Goal: Information Seeking & Learning: Learn about a topic

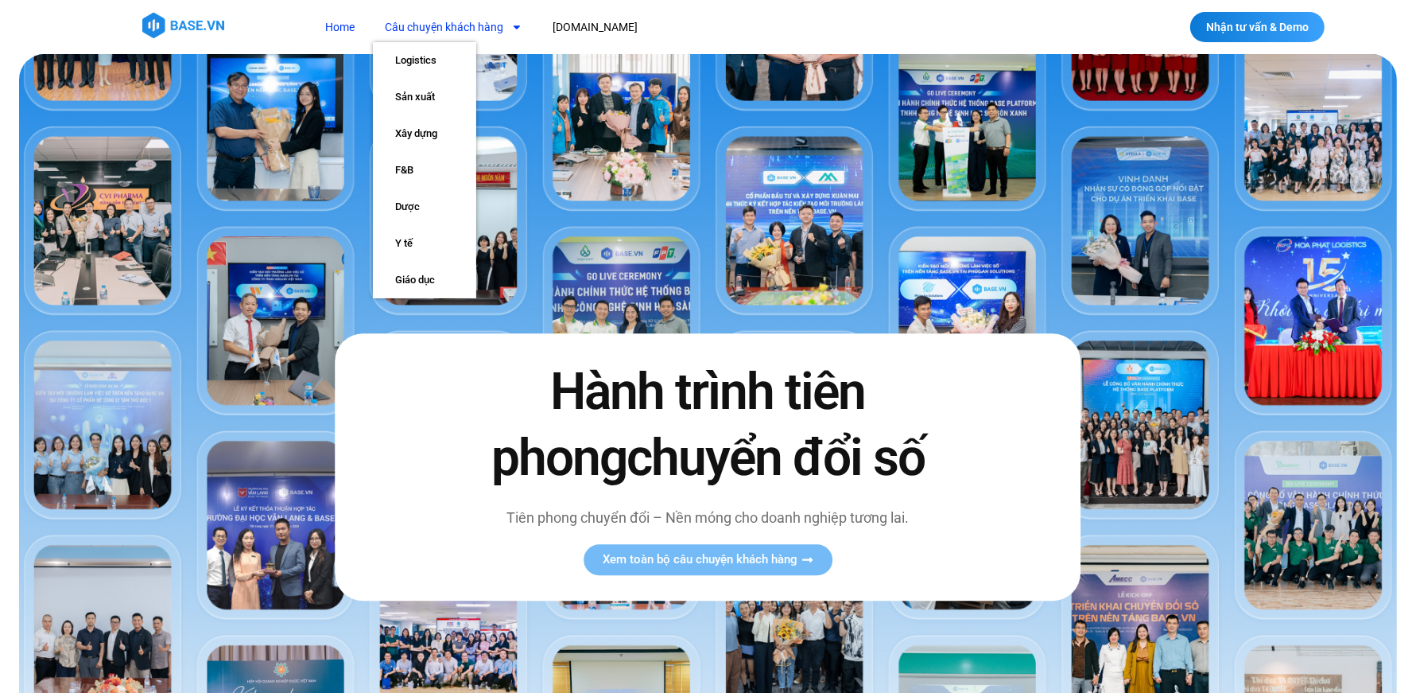
click at [489, 32] on link "Câu chuyện khách hàng" at bounding box center [453, 27] width 161 height 29
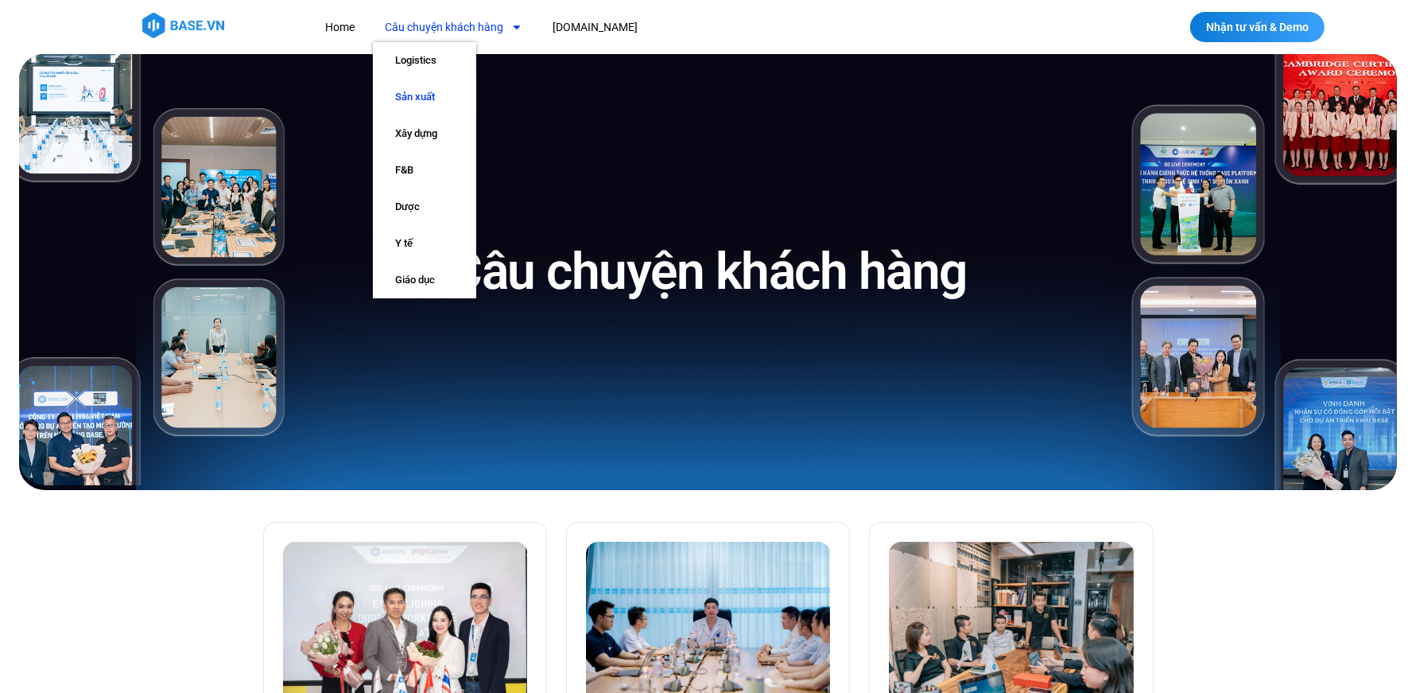
click at [443, 93] on link "Sản xuất" at bounding box center [424, 97] width 103 height 37
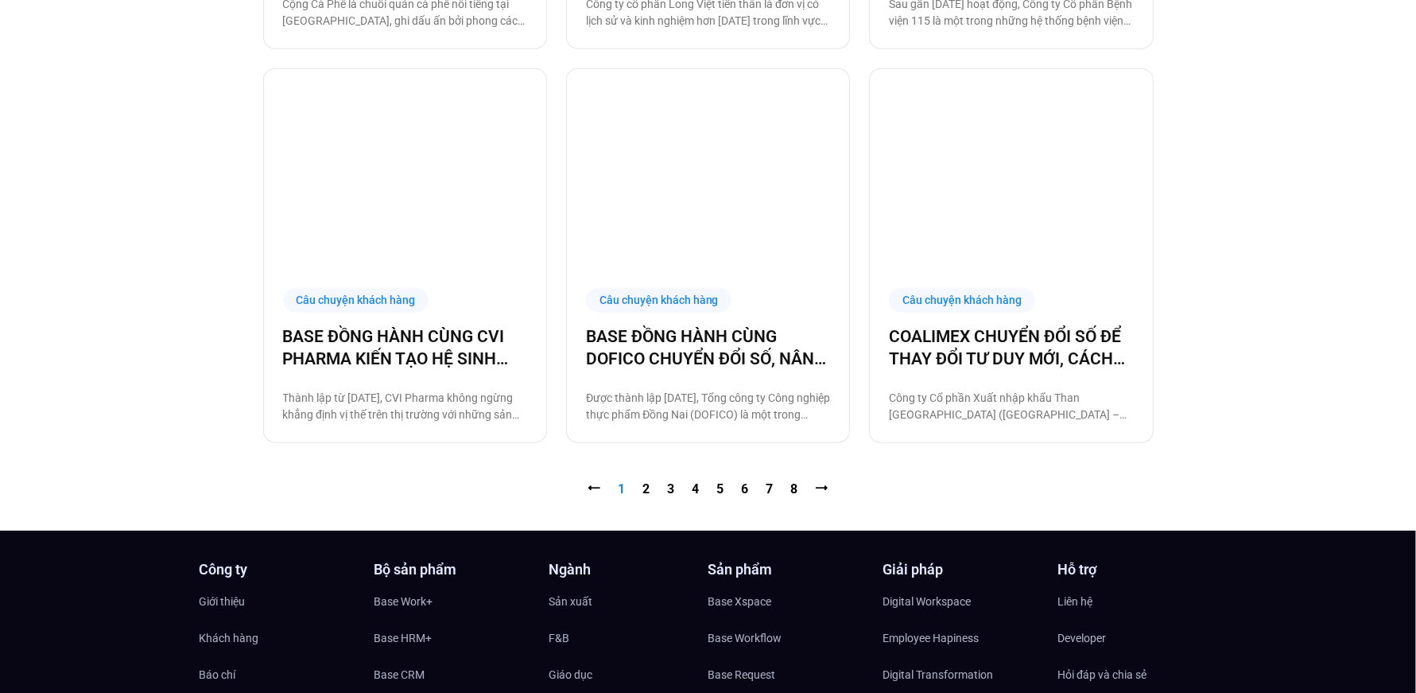
scroll to position [1640, 0]
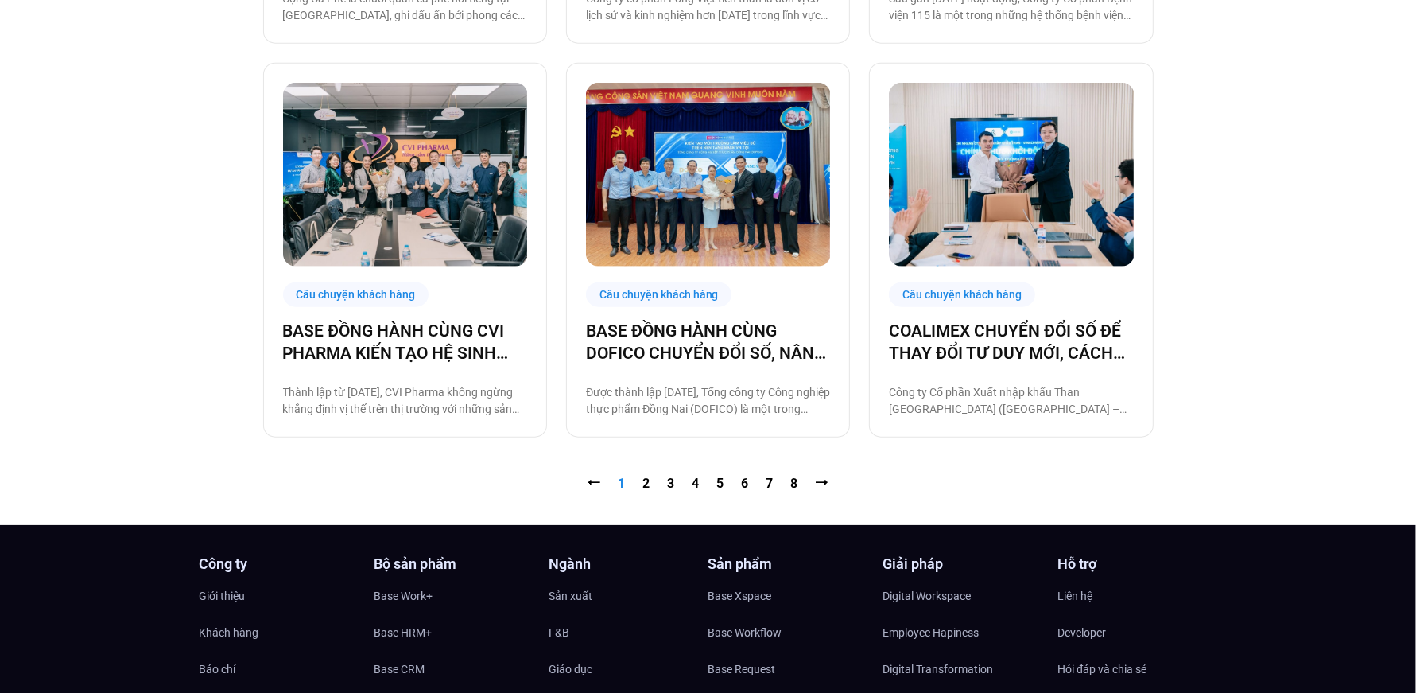
click at [640, 483] on nav "⭠ Trang 1 Trang 2 Trang 3 Trang 4 Trang 5 Trang 6 Trang 7 Trang 8 ⭢" at bounding box center [708, 483] width 891 height 19
click at [646, 483] on link "Trang 2" at bounding box center [646, 483] width 7 height 15
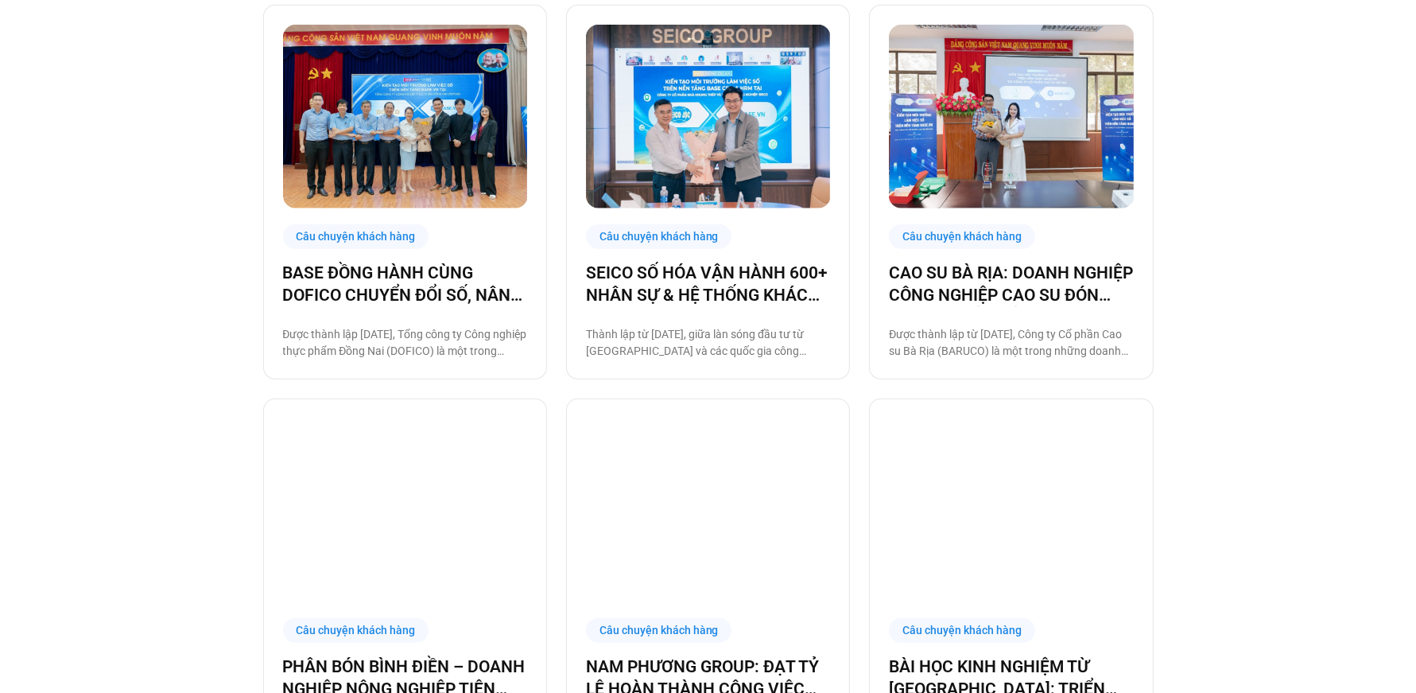
scroll to position [909, 0]
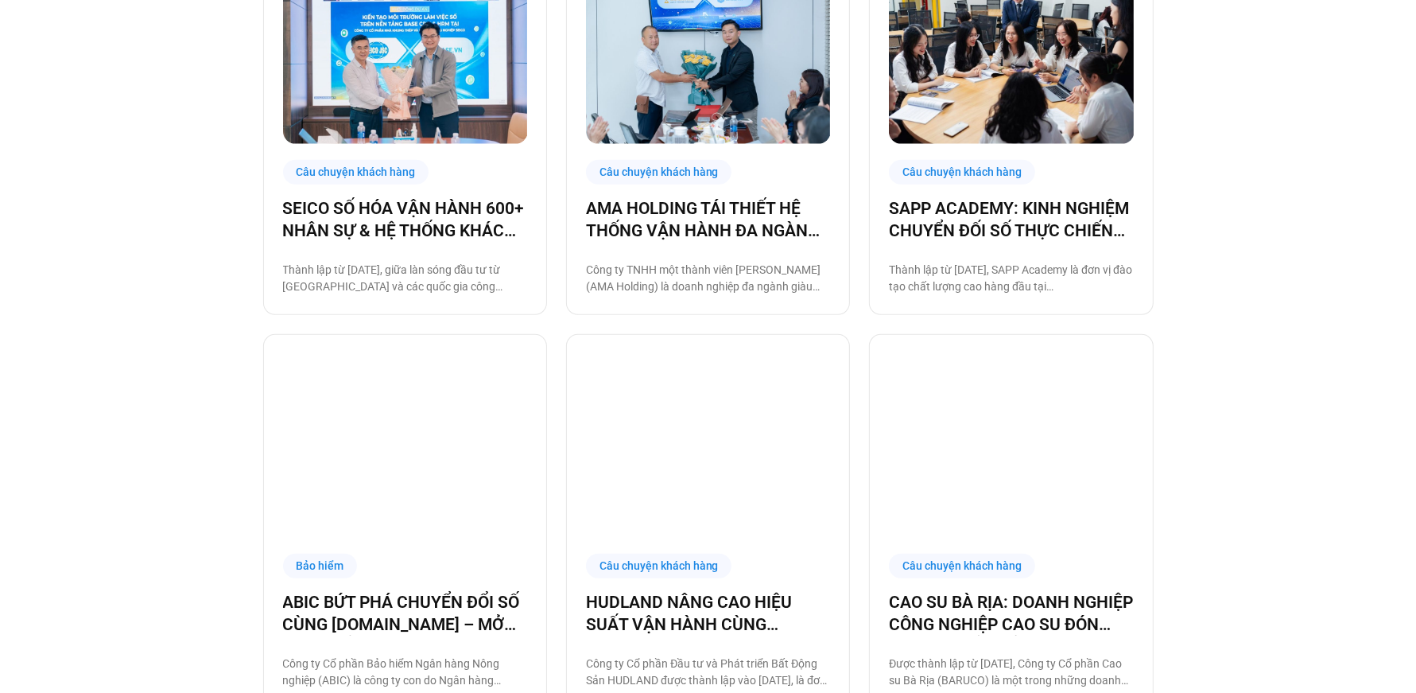
scroll to position [586, 0]
